Goal: Information Seeking & Learning: Compare options

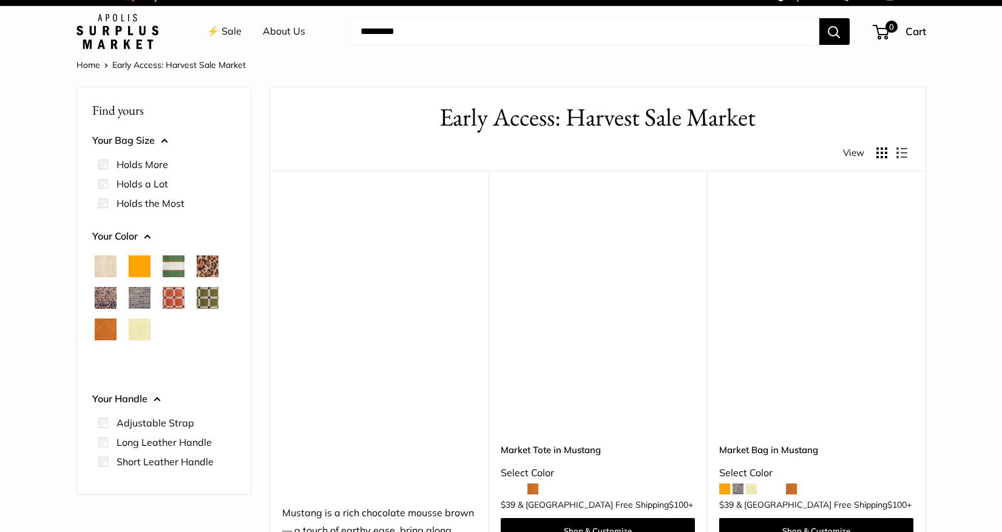
scroll to position [12, 0]
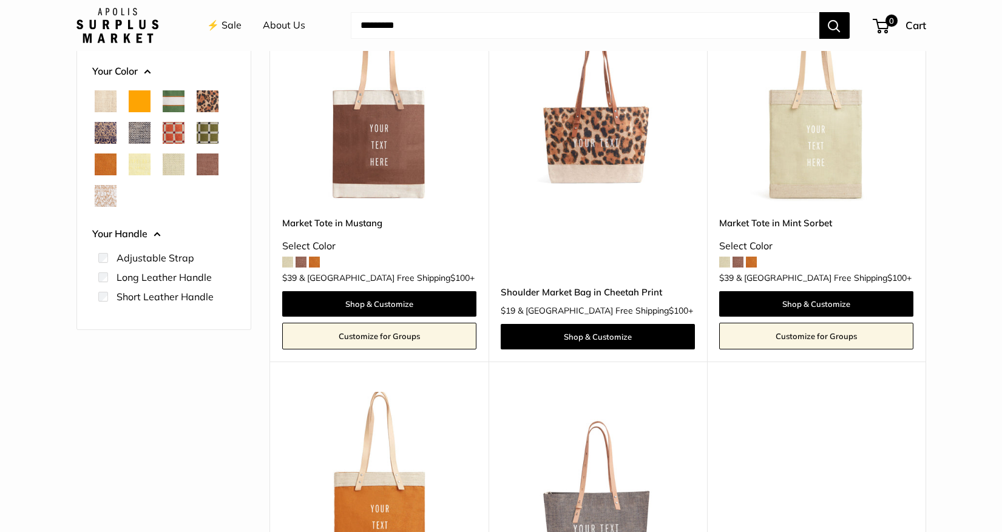
scroll to position [235, 0]
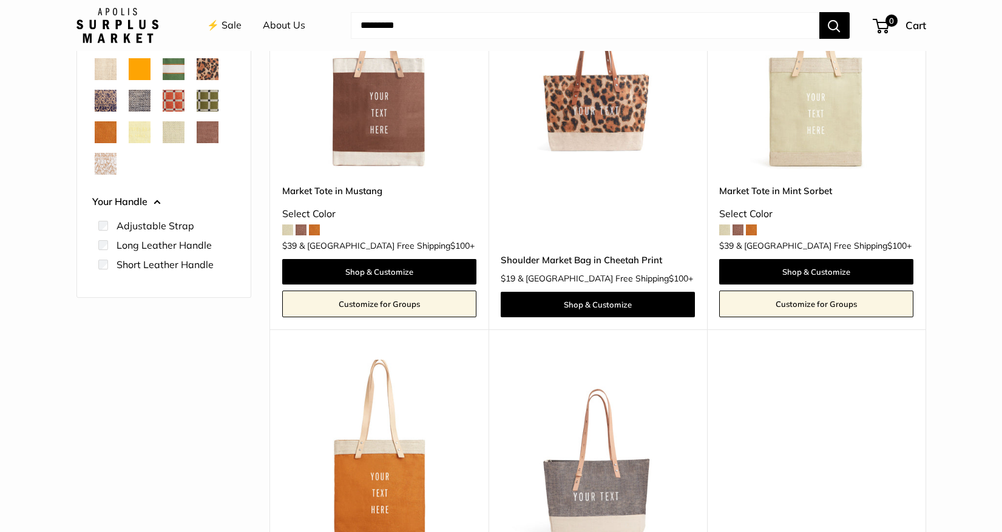
click at [582, 256] on link "Shoulder Market Bag in Cheetah Print" at bounding box center [598, 260] width 194 height 14
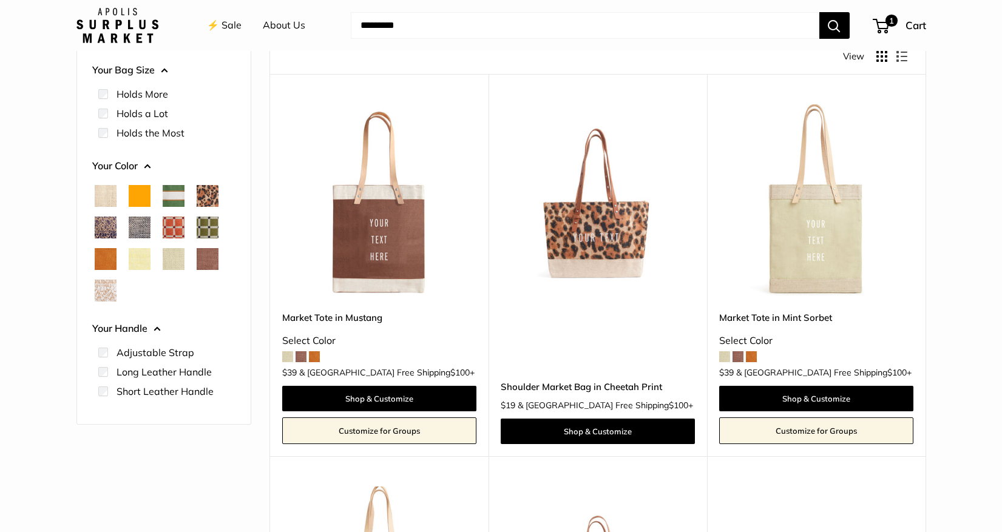
scroll to position [100, 0]
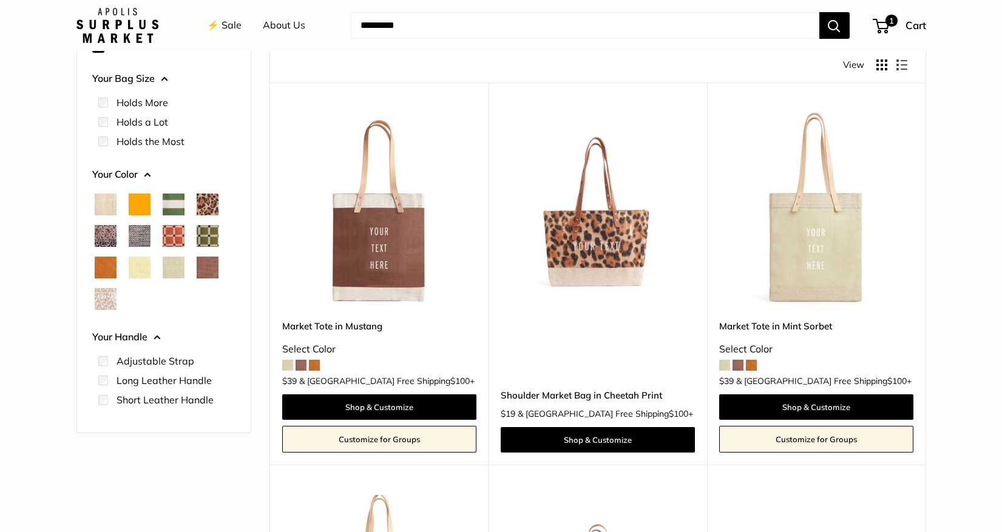
click at [107, 231] on span "Blue Porcelain" at bounding box center [106, 236] width 22 height 22
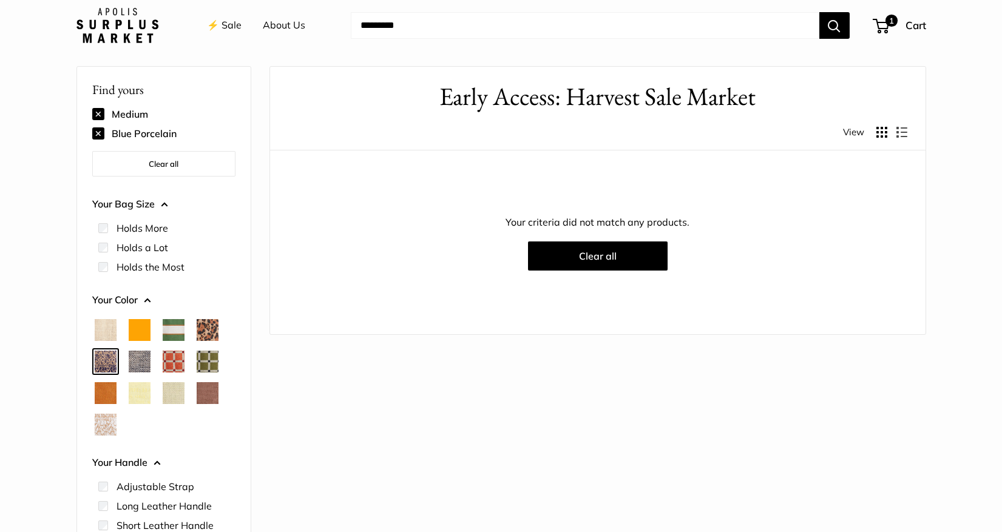
click at [203, 395] on span "Mustang" at bounding box center [208, 394] width 22 height 22
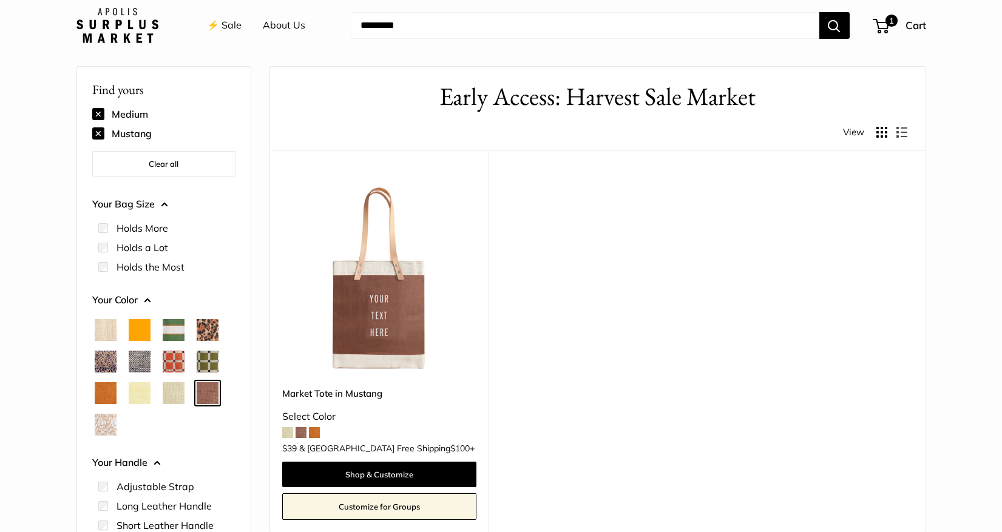
click at [183, 393] on span "Mint Sorbet" at bounding box center [174, 394] width 22 height 22
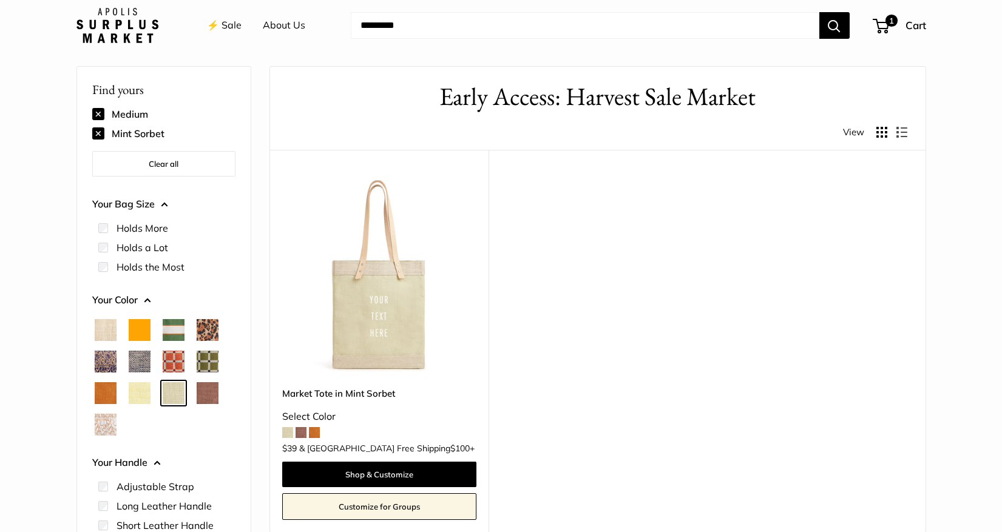
click at [140, 390] on span "Daisy" at bounding box center [140, 394] width 22 height 22
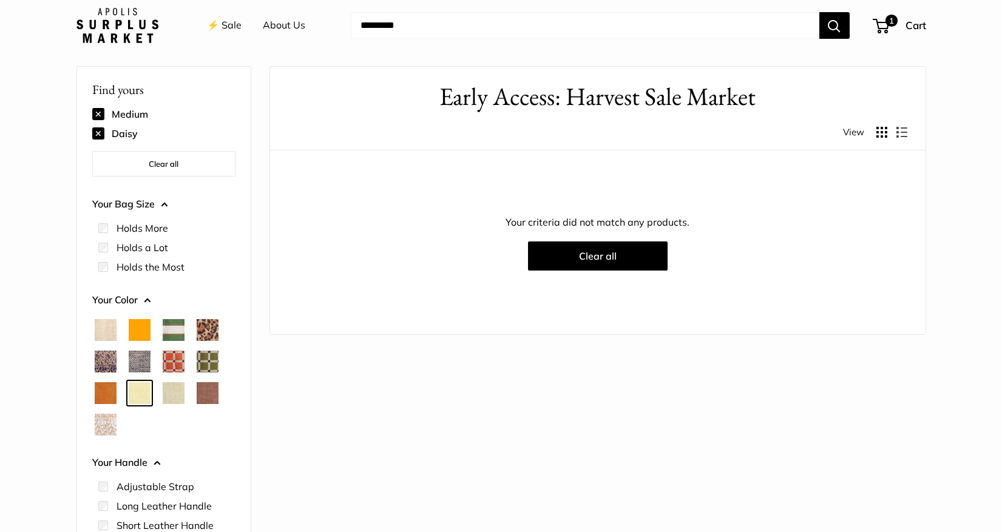
click at [108, 393] on span "Cognac" at bounding box center [106, 394] width 22 height 22
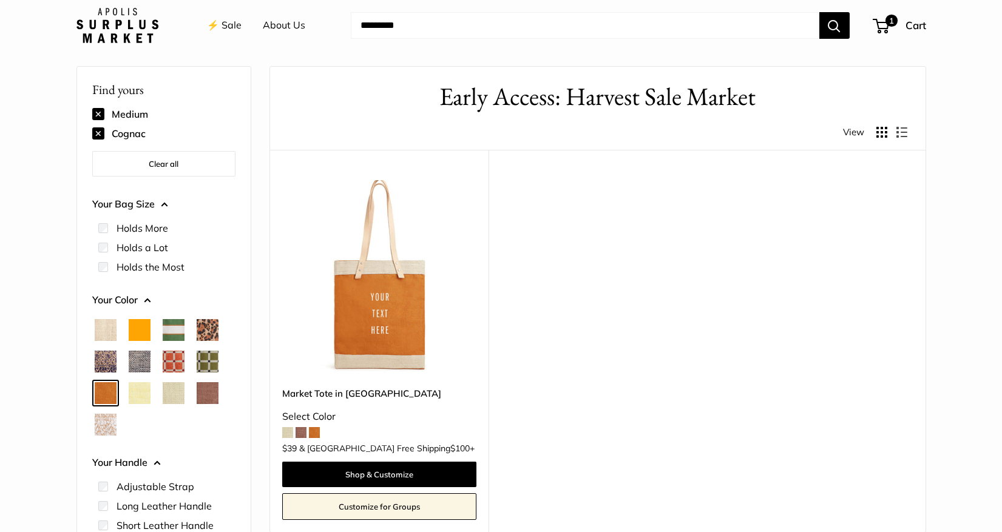
click at [102, 428] on span "White Porcelain" at bounding box center [106, 425] width 22 height 22
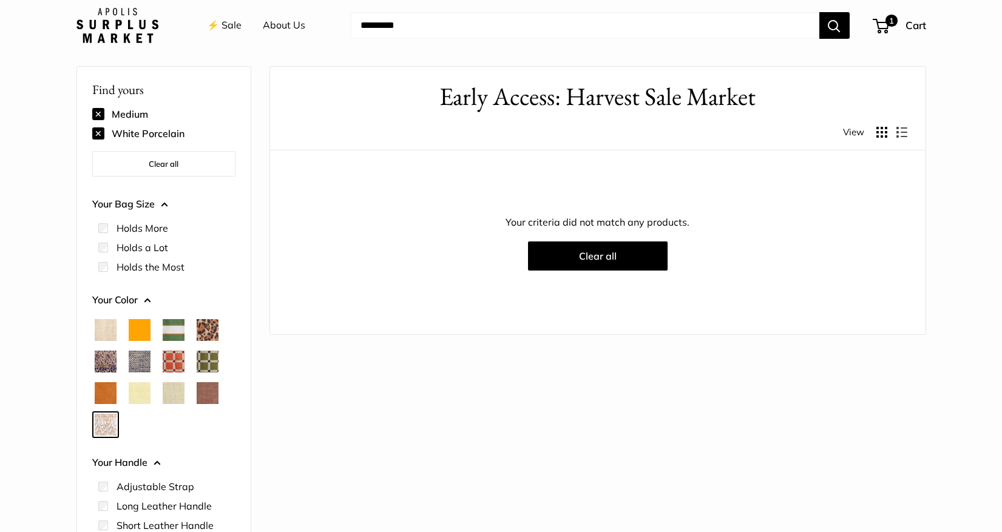
click at [136, 393] on span "Daisy" at bounding box center [140, 394] width 22 height 22
click at [146, 332] on span "Orange" at bounding box center [140, 330] width 22 height 22
click at [168, 330] on span "Court Green" at bounding box center [174, 330] width 22 height 22
click at [208, 331] on span "Cheetah" at bounding box center [208, 330] width 22 height 22
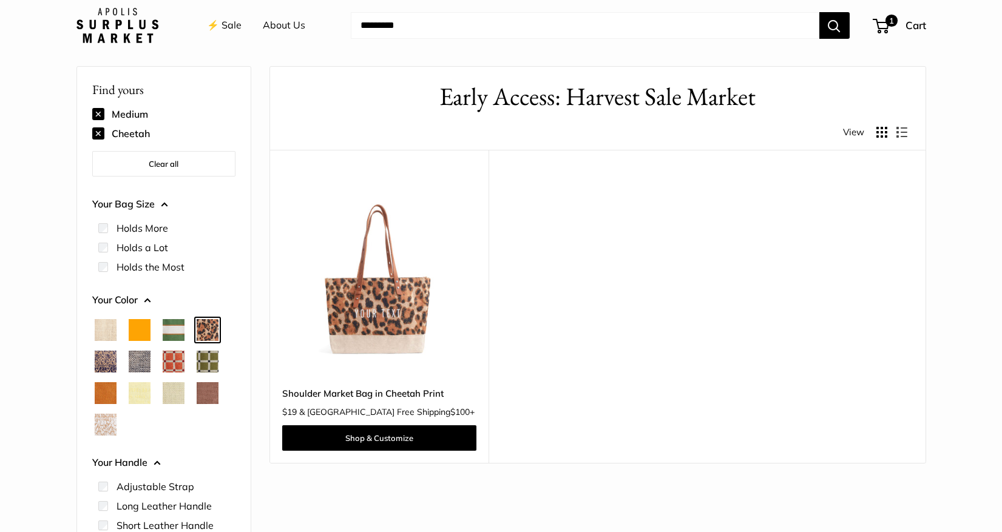
click at [96, 129] on button at bounding box center [98, 134] width 12 height 12
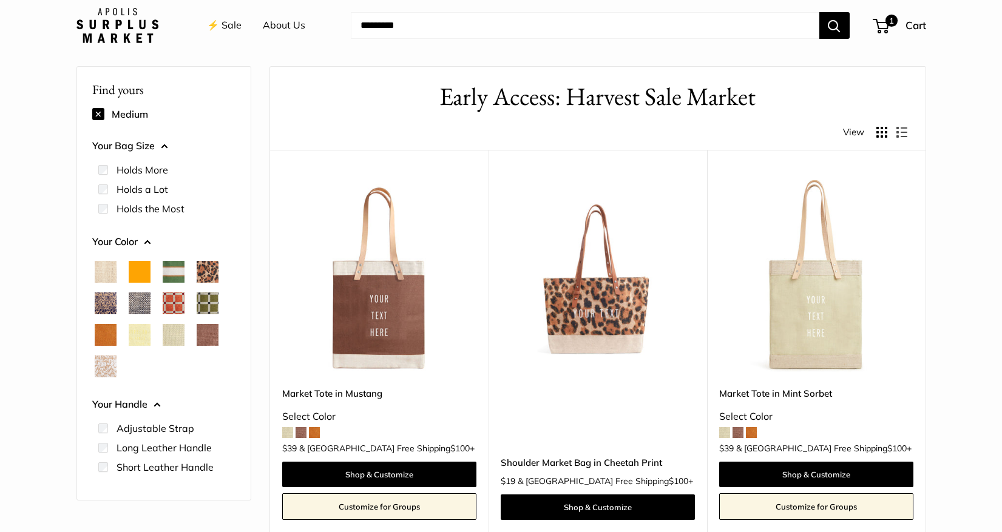
click at [98, 112] on button at bounding box center [98, 114] width 12 height 12
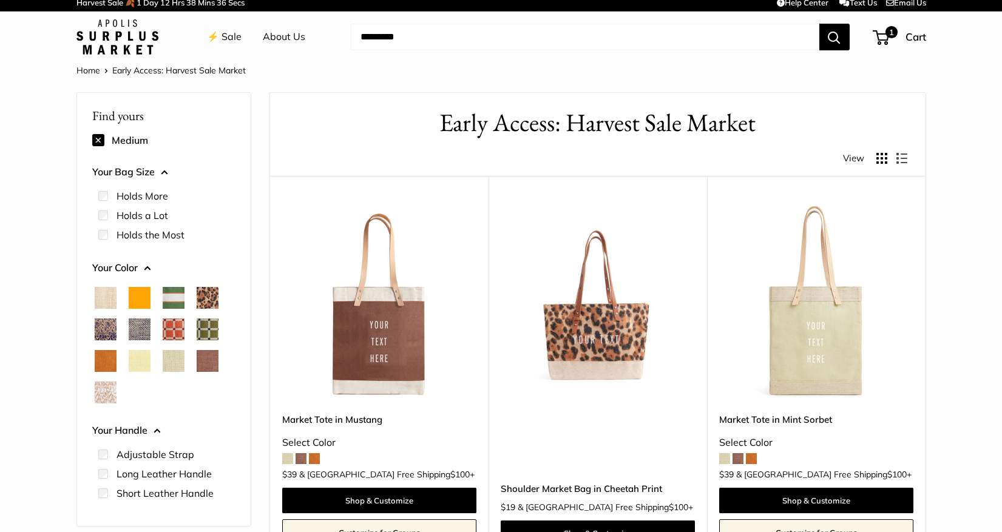
scroll to position [5, 0]
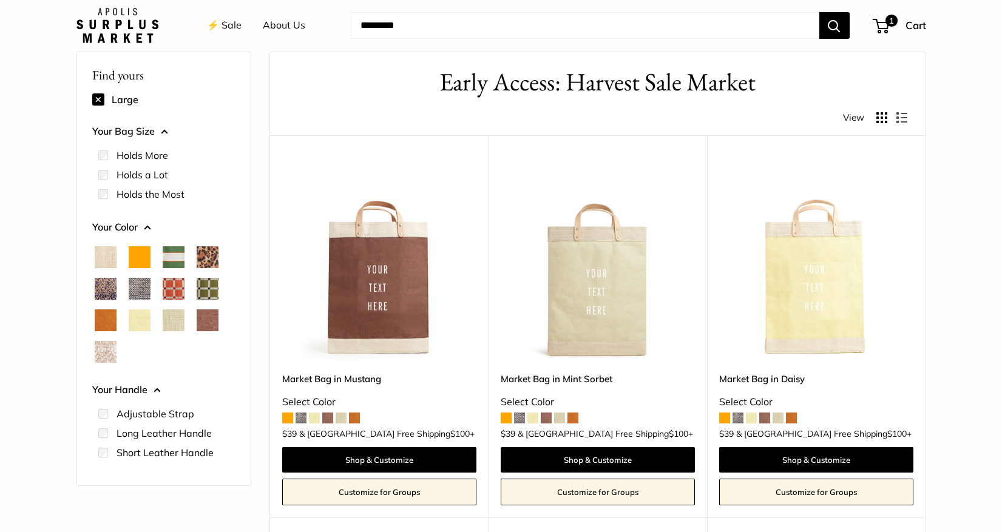
scroll to position [43, 0]
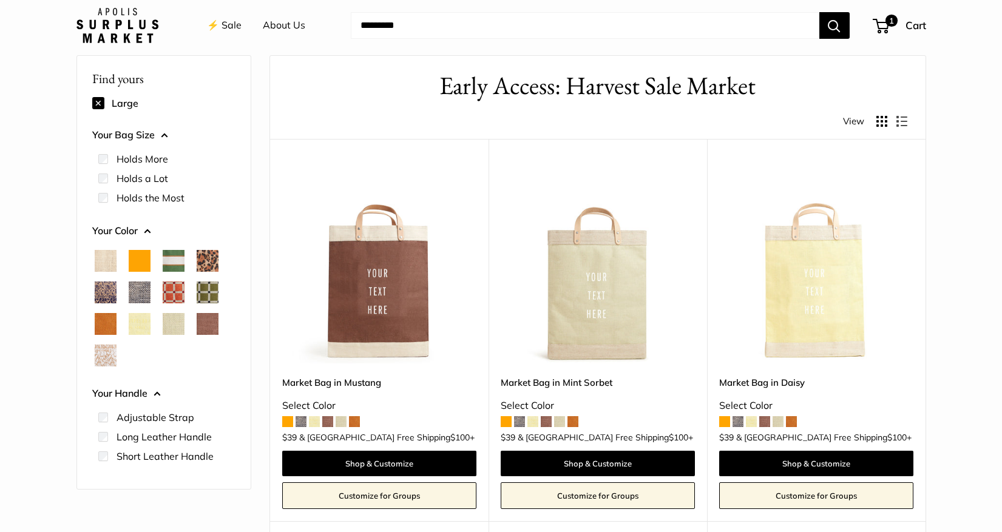
click at [150, 179] on label "Holds a Lot" at bounding box center [143, 178] width 52 height 15
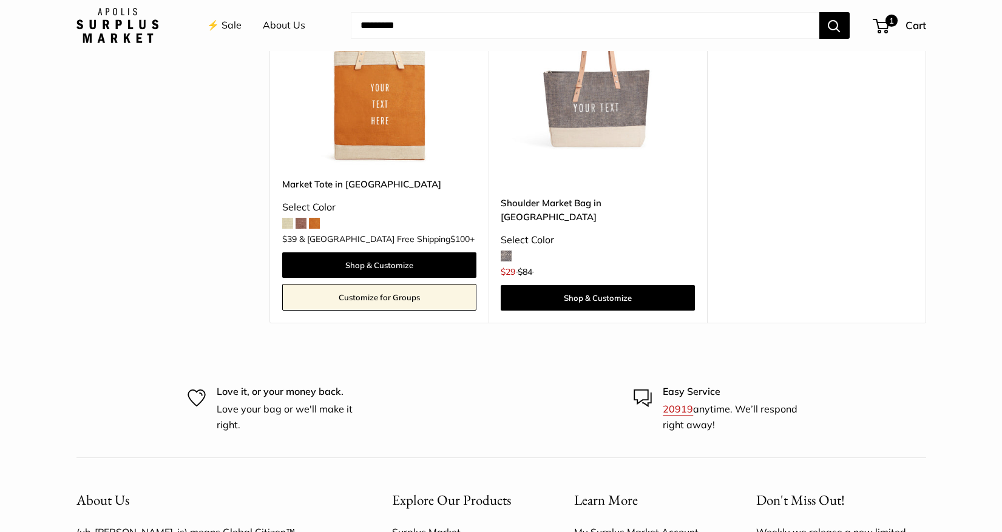
scroll to position [625, 0]
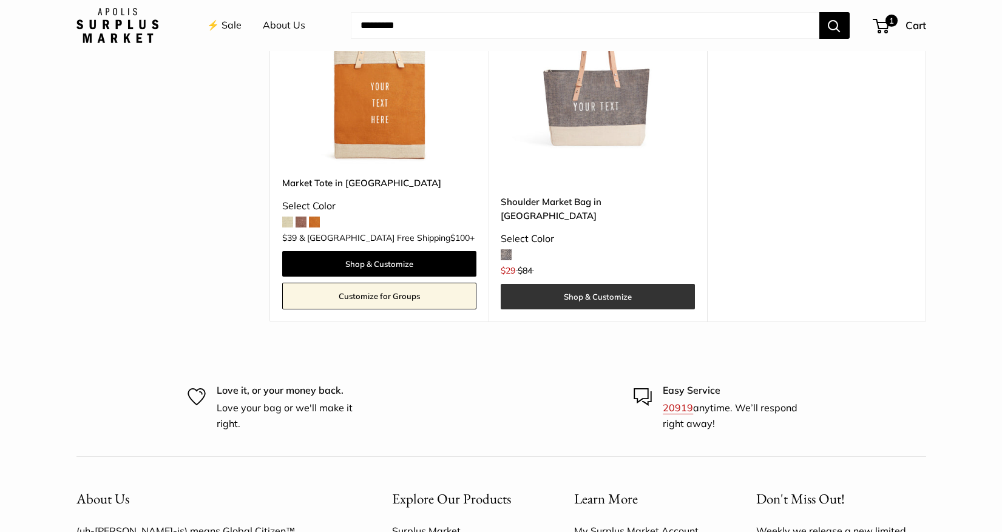
click at [596, 294] on link "Shop & Customize" at bounding box center [598, 297] width 194 height 26
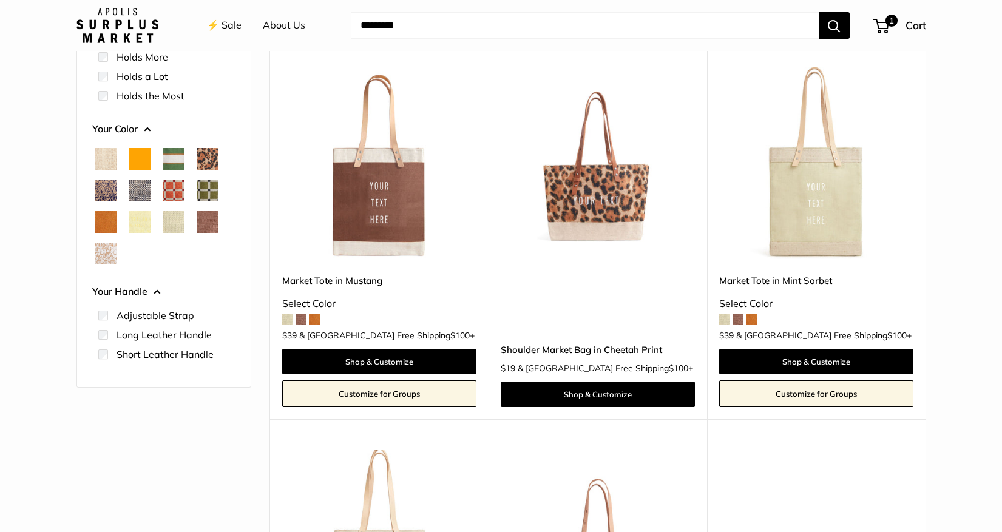
scroll to position [143, 0]
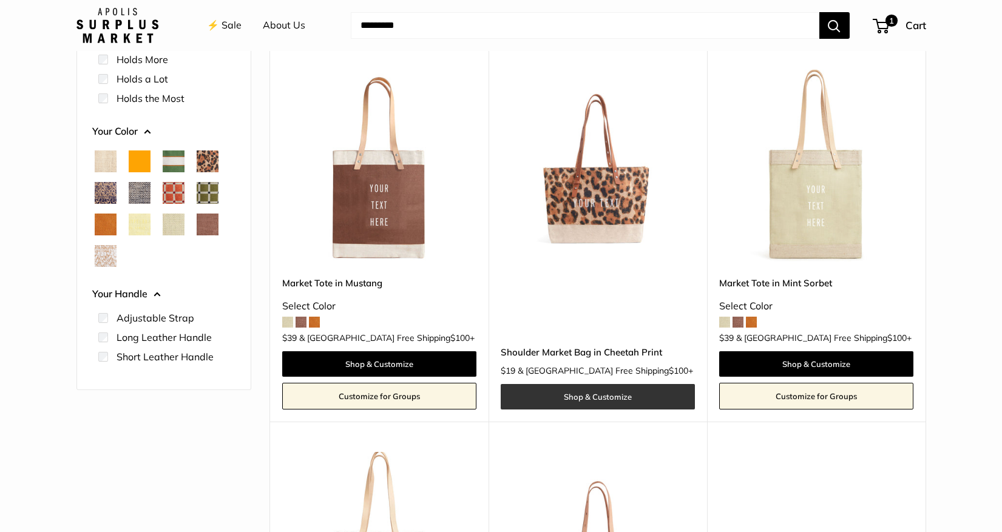
click at [582, 392] on link "Shop & Customize" at bounding box center [598, 397] width 194 height 26
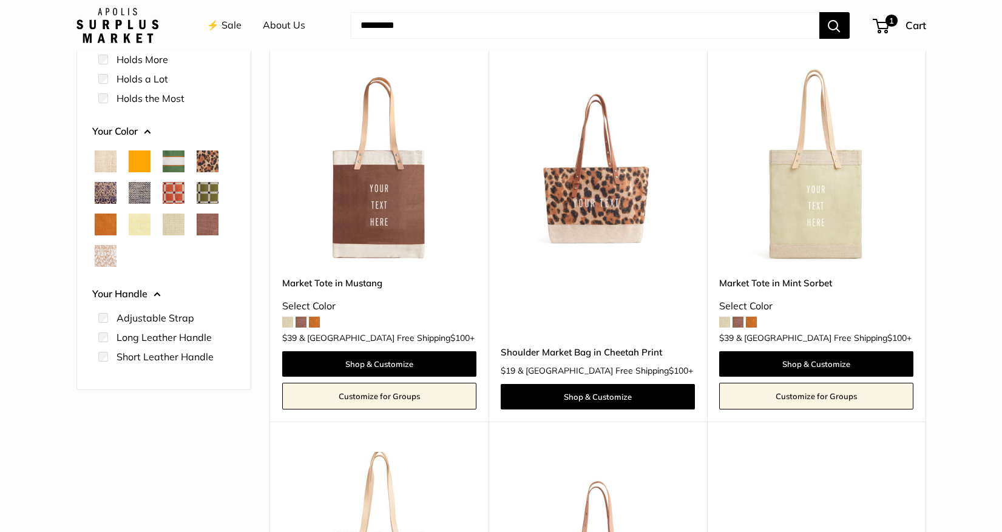
click at [0, 0] on img at bounding box center [0, 0] width 0 height 0
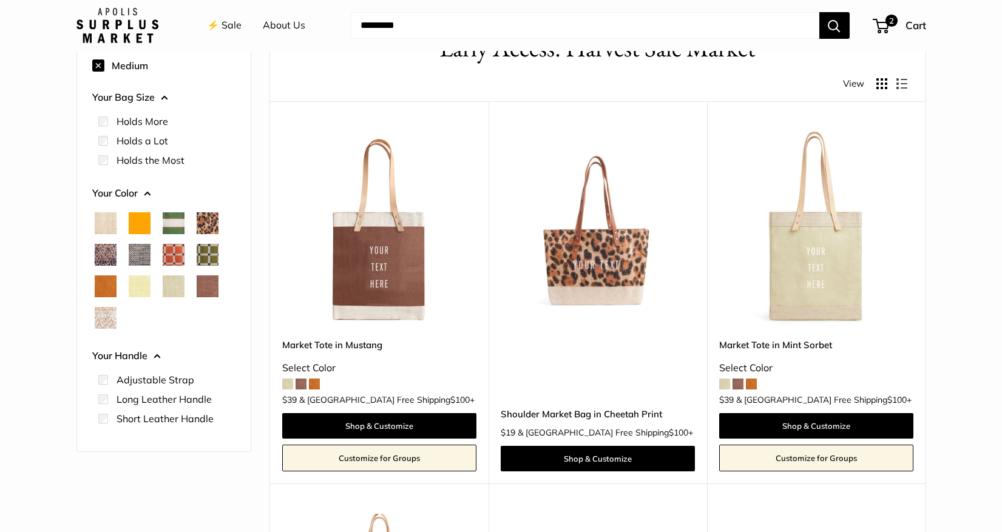
scroll to position [79, 0]
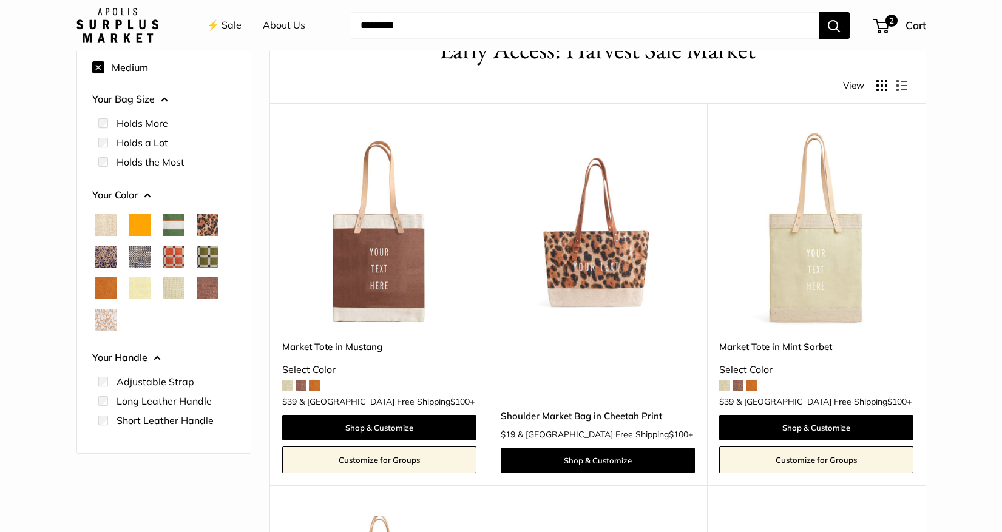
click at [124, 124] on label "Holds More" at bounding box center [143, 123] width 52 height 15
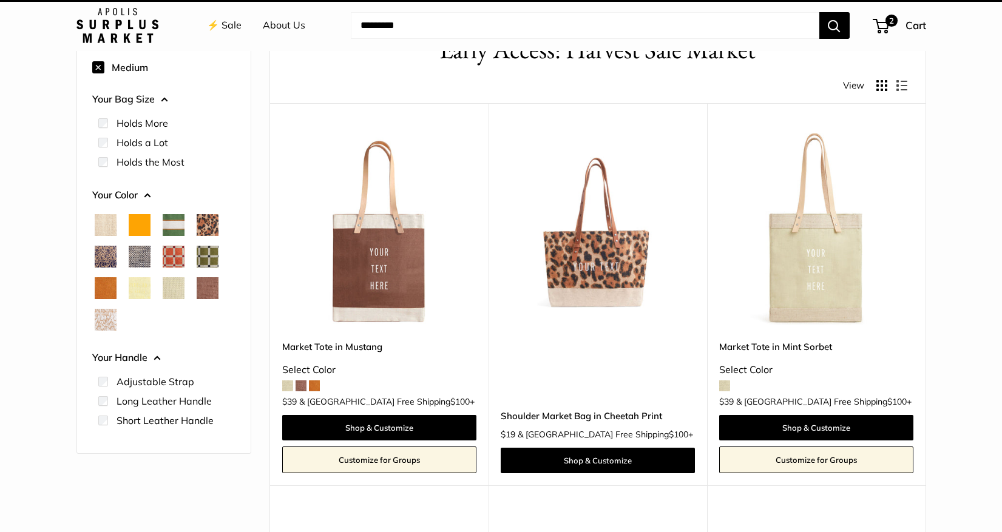
scroll to position [32, 0]
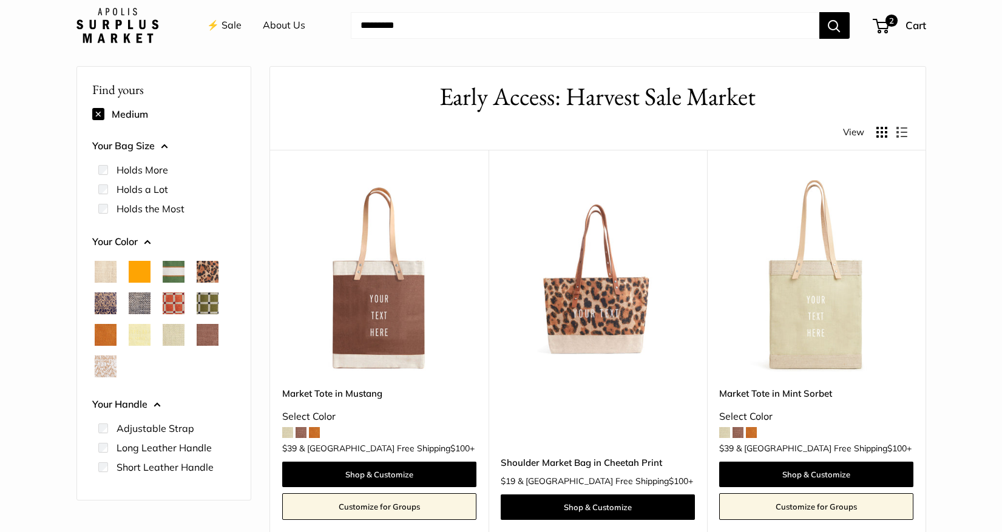
click at [134, 212] on label "Holds the Most" at bounding box center [151, 209] width 68 height 15
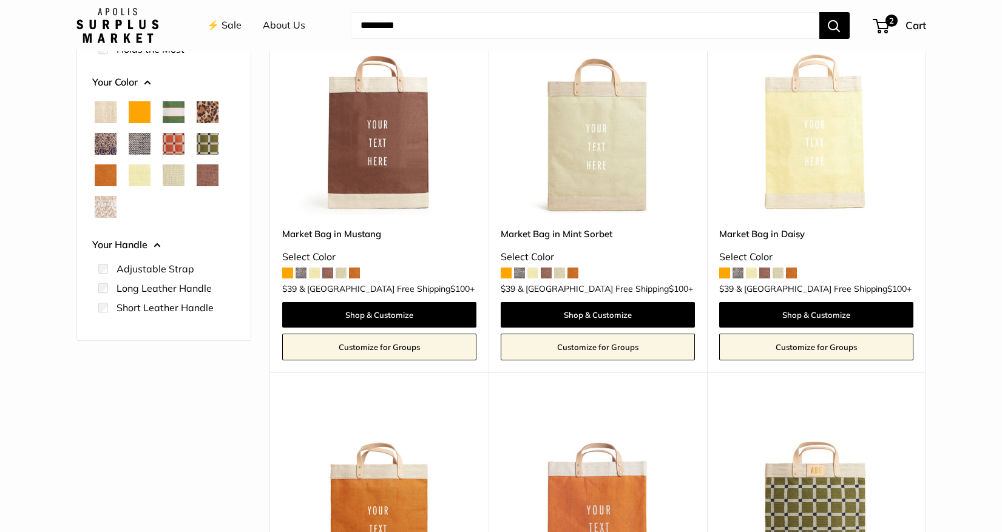
scroll to position [194, 0]
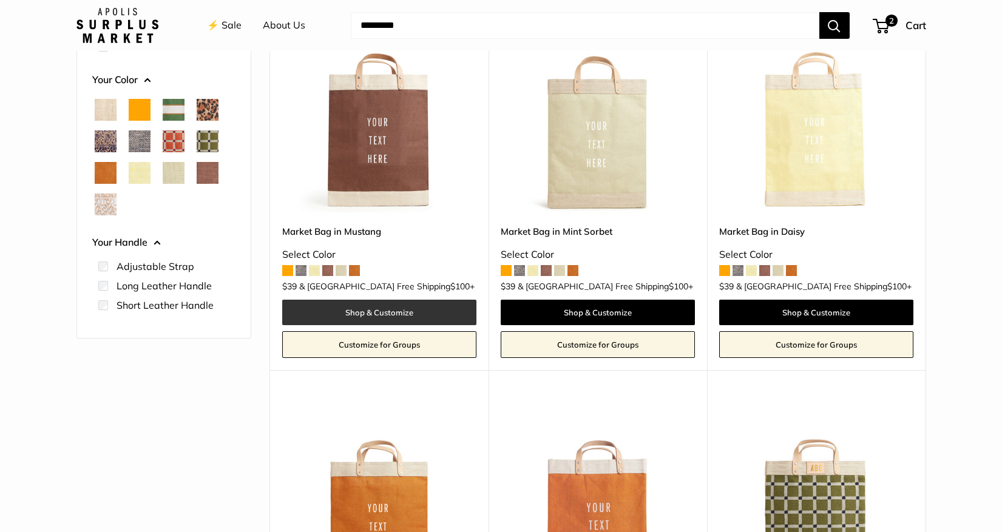
click at [368, 313] on link "Shop & Customize" at bounding box center [379, 313] width 194 height 26
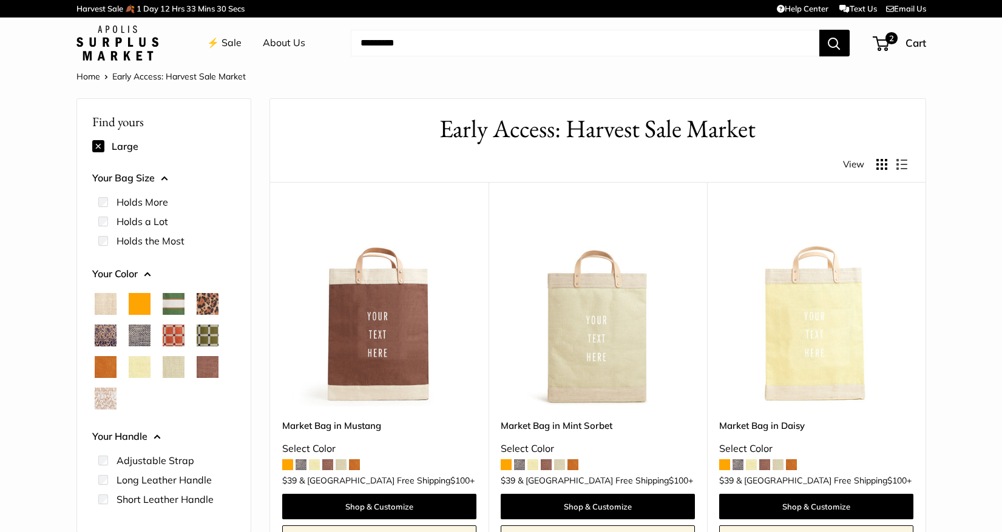
scroll to position [0, 0]
click at [141, 214] on label "Holds a Lot" at bounding box center [143, 221] width 52 height 15
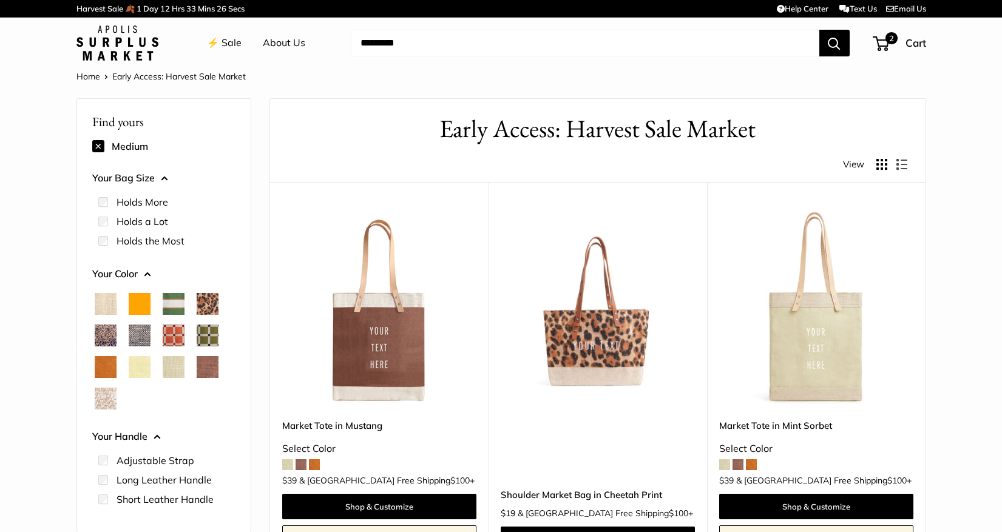
click at [0, 0] on img at bounding box center [0, 0] width 0 height 0
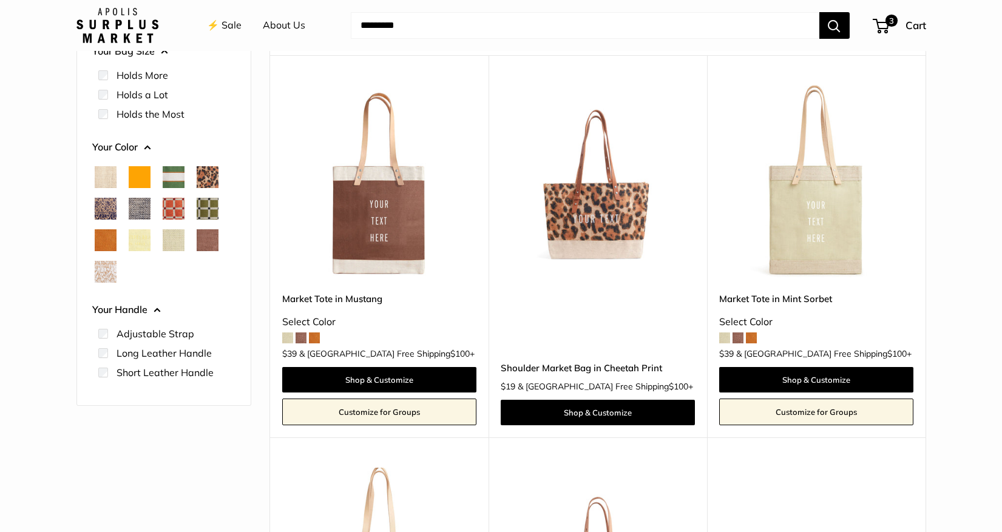
scroll to position [141, 0]
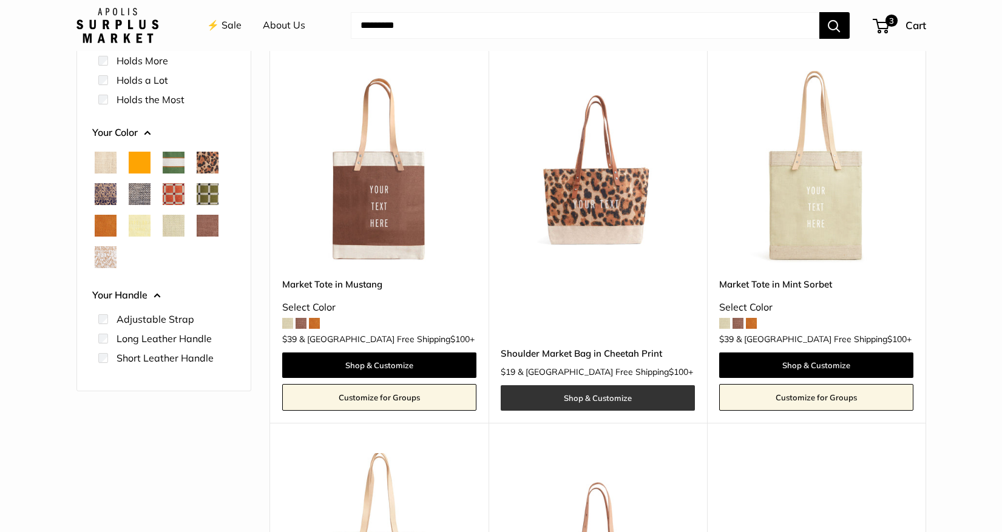
click at [588, 397] on link "Shop & Customize" at bounding box center [598, 399] width 194 height 26
click at [577, 397] on link "Shop & Customize" at bounding box center [598, 399] width 194 height 26
